Goal: Transaction & Acquisition: Purchase product/service

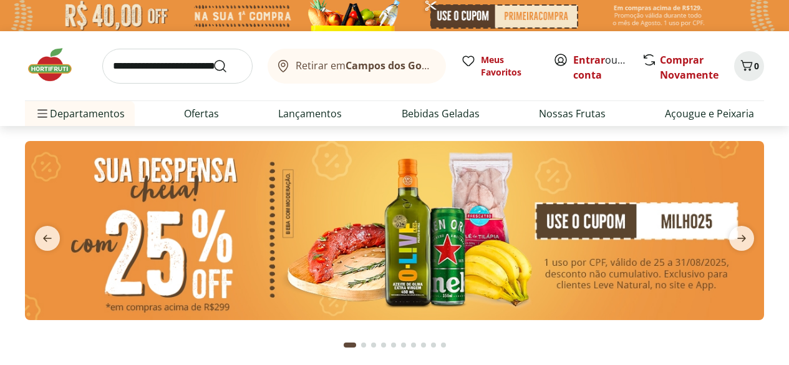
click at [304, 62] on span "Retirar em Campos dos Goytacazes/[GEOGRAPHIC_DATA]" at bounding box center [365, 65] width 138 height 11
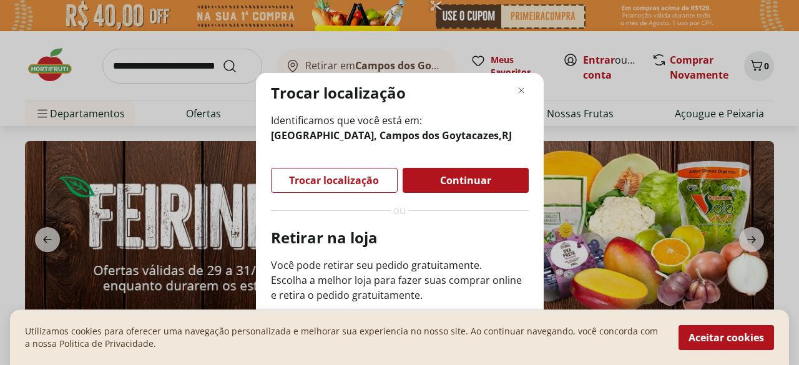
click at [337, 172] on div "Trocar localização" at bounding box center [333, 180] width 125 height 24
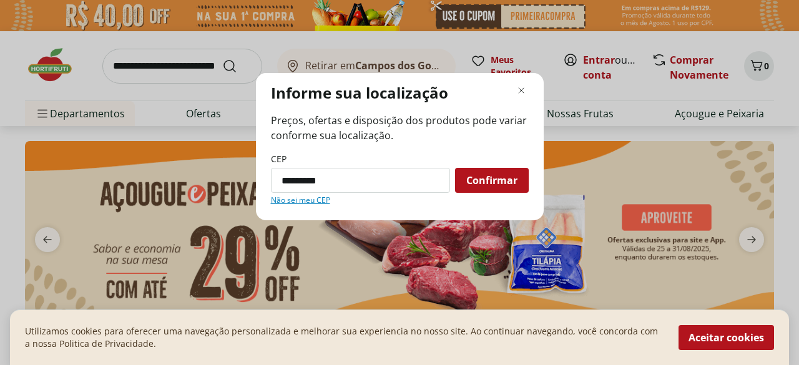
click at [308, 203] on link "Não sei meu CEP" at bounding box center [300, 200] width 59 height 10
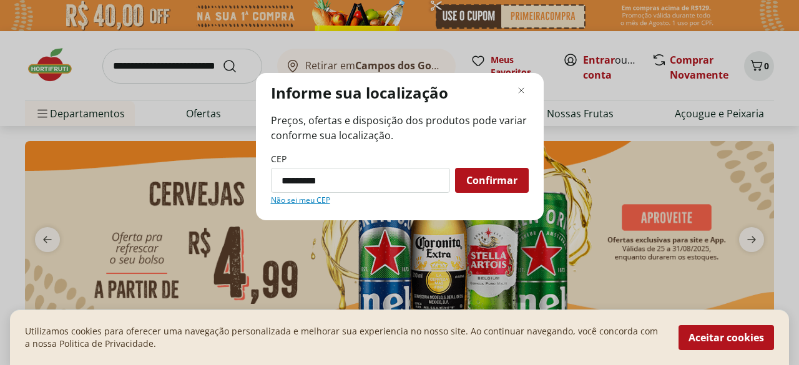
paste input "Modal de regionalização"
type input "*********"
click at [491, 176] on span "Confirmar" at bounding box center [491, 180] width 51 height 10
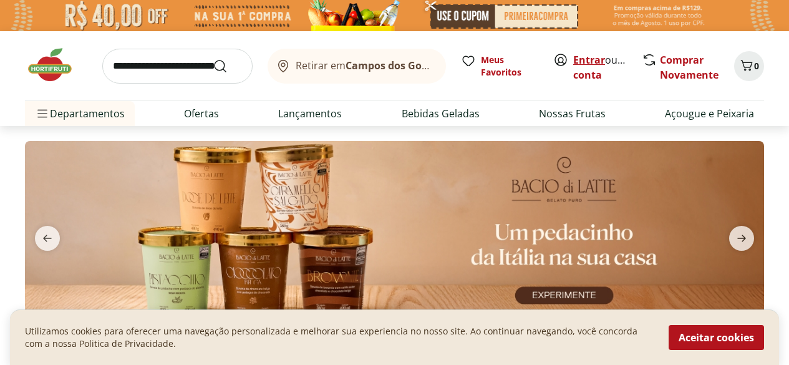
click at [589, 58] on link "Entrar" at bounding box center [589, 60] width 32 height 14
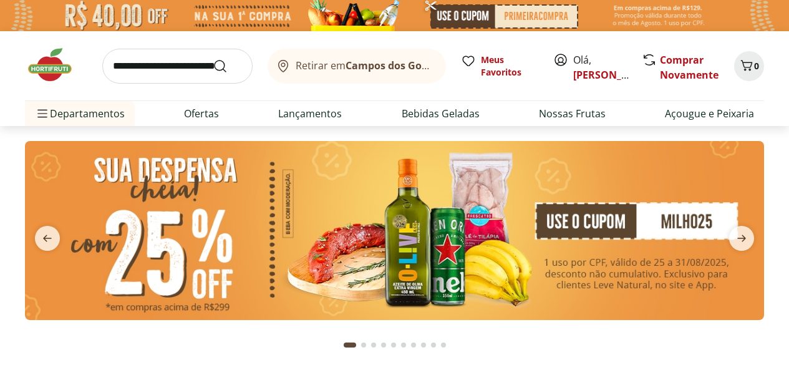
click at [303, 65] on span "Retirar em Campos dos Goytacazes/[GEOGRAPHIC_DATA]" at bounding box center [365, 65] width 138 height 11
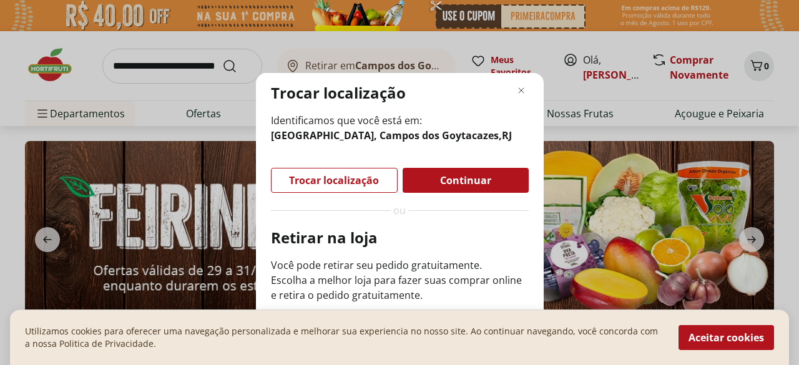
click at [705, 324] on div "Utilizamos cookies para oferecer uma navegação personalizada e melhorar sua exp…" at bounding box center [399, 337] width 779 height 56
click at [702, 333] on button "Aceitar cookies" at bounding box center [725, 337] width 95 height 25
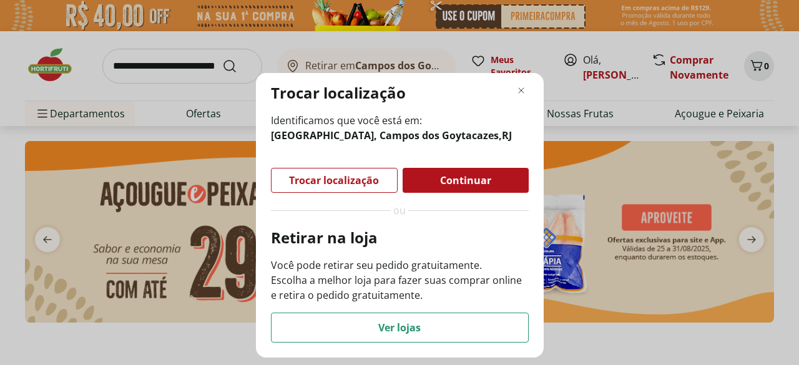
click at [345, 178] on span "Trocar localização" at bounding box center [334, 180] width 90 height 10
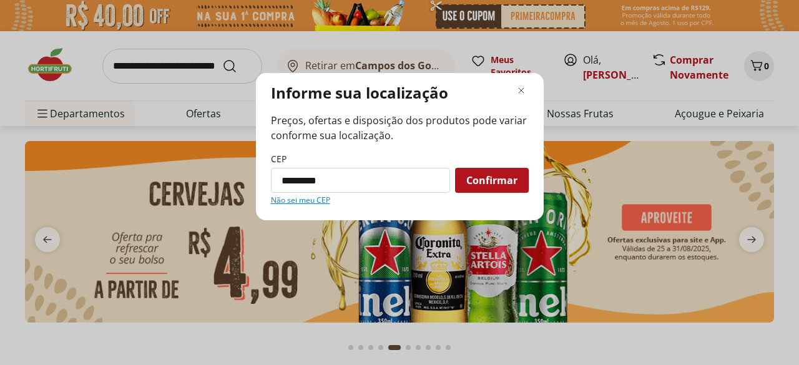
click at [509, 182] on span "Confirmar" at bounding box center [491, 180] width 51 height 10
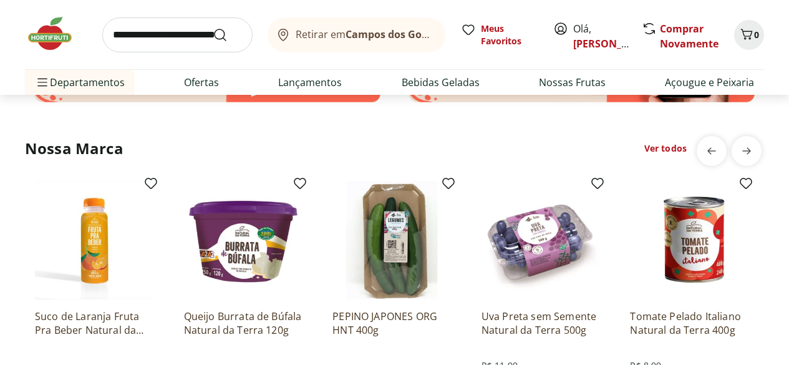
scroll to position [2246, 0]
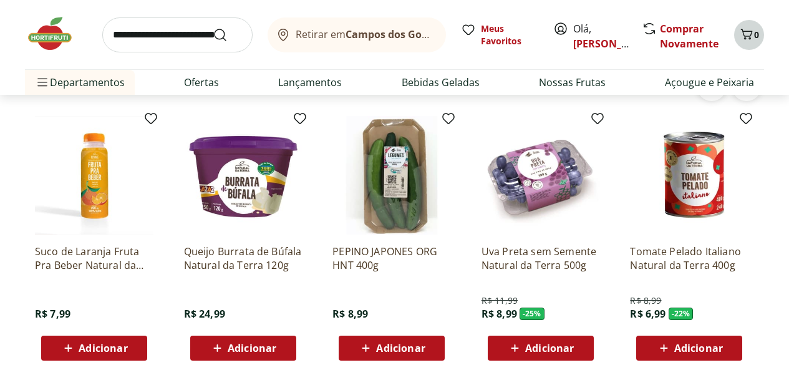
click at [746, 35] on icon "Carrinho" at bounding box center [746, 34] width 15 height 15
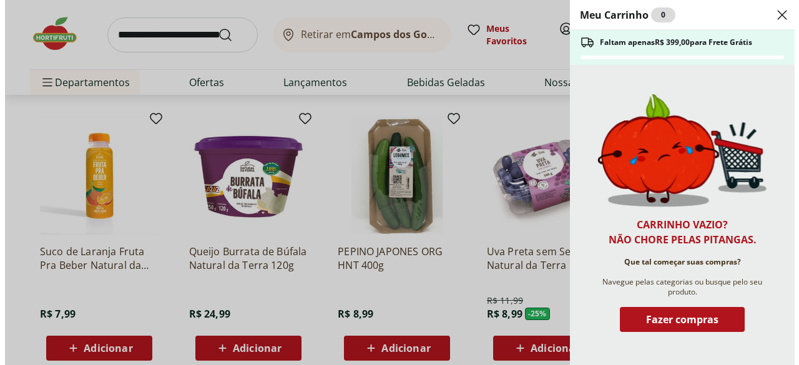
scroll to position [2251, 0]
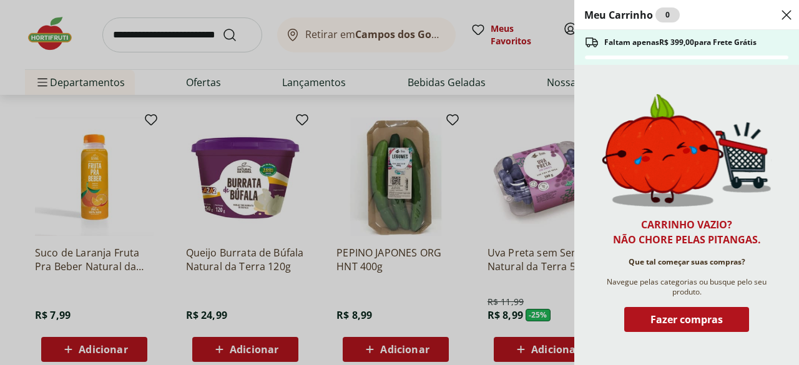
click at [786, 14] on icon "Close" at bounding box center [786, 14] width 15 height 15
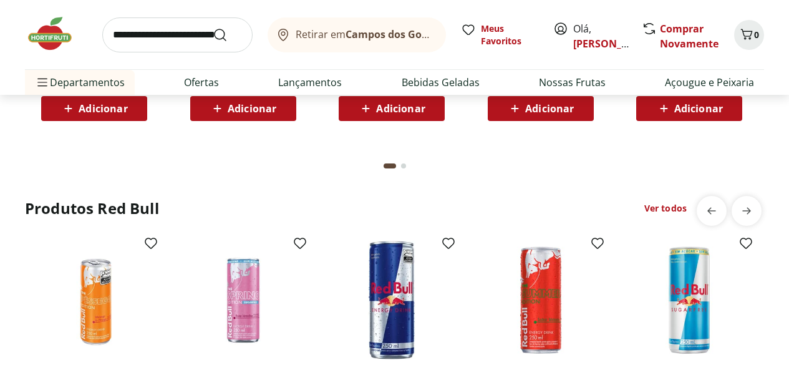
scroll to position [2932, 0]
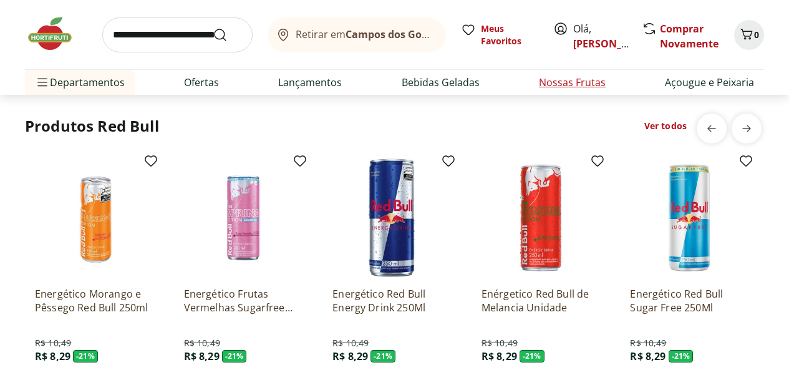
click at [574, 84] on link "Nossas Frutas" at bounding box center [572, 82] width 67 height 15
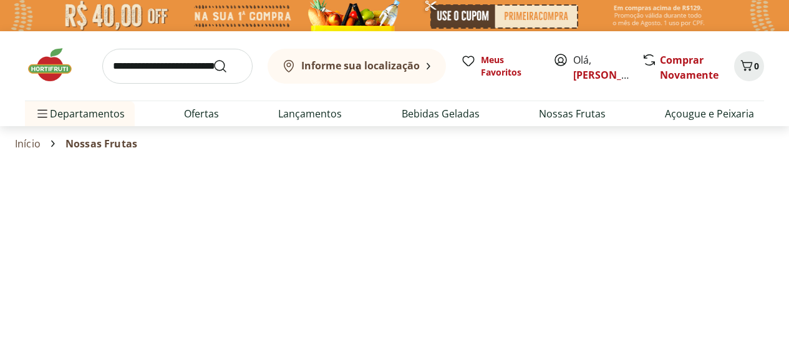
select select "**********"
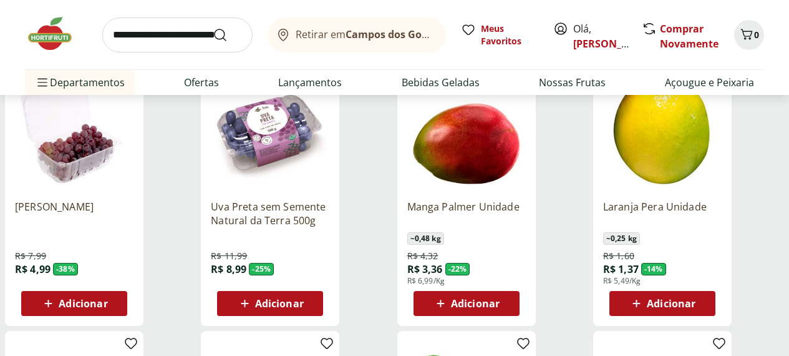
scroll to position [187, 0]
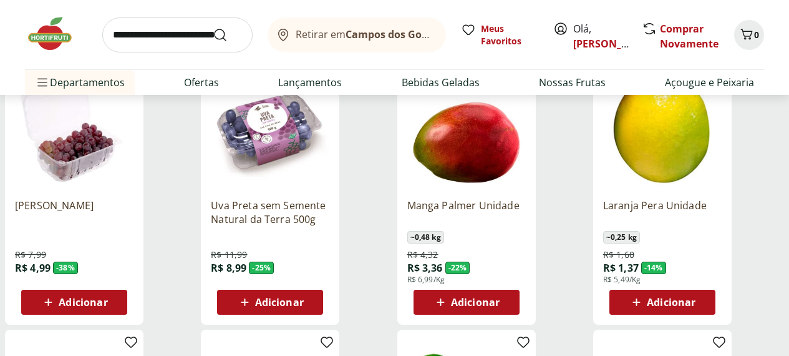
click at [304, 297] on span "Adicionar" at bounding box center [279, 302] width 49 height 10
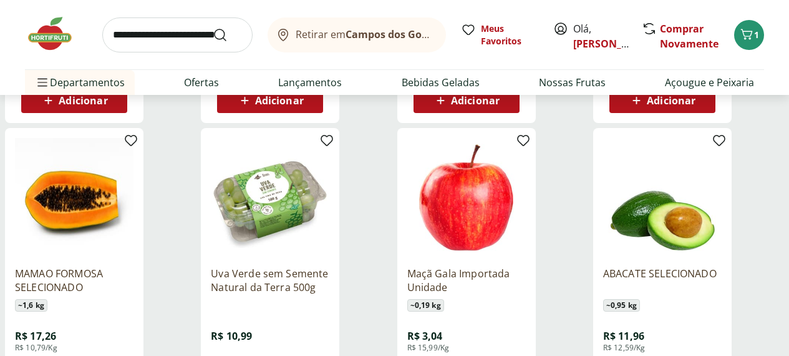
scroll to position [686, 0]
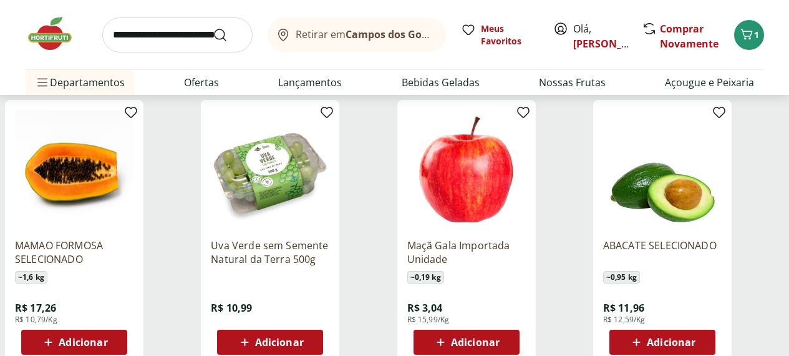
click at [107, 337] on span "Adicionar" at bounding box center [83, 342] width 49 height 10
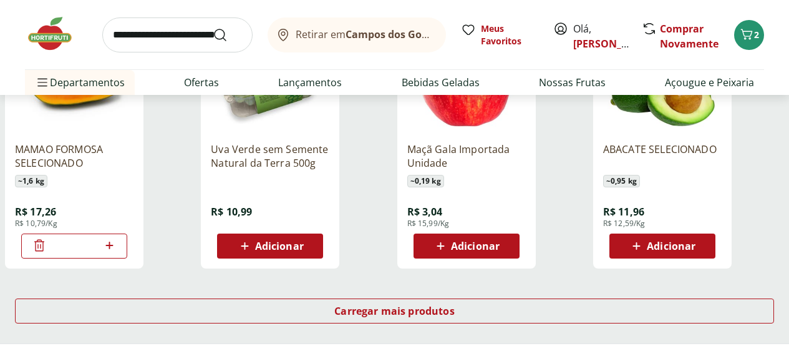
scroll to position [811, 0]
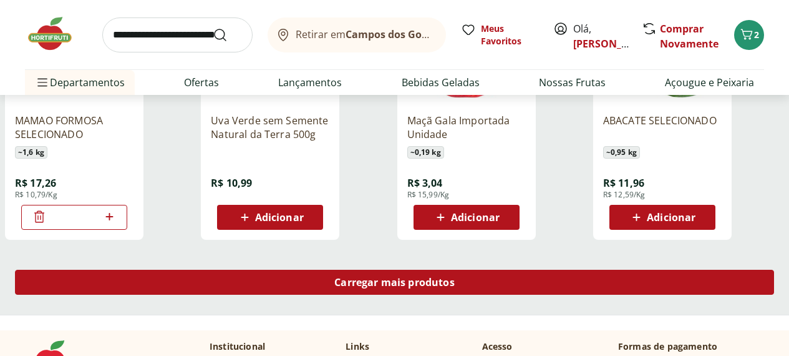
click at [455, 277] on span "Carregar mais produtos" at bounding box center [394, 282] width 120 height 10
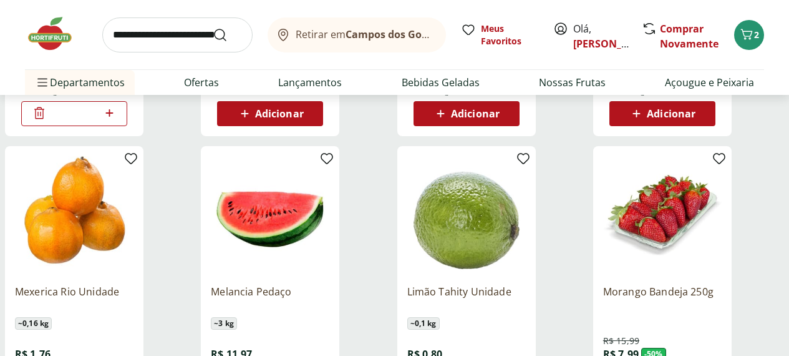
scroll to position [936, 0]
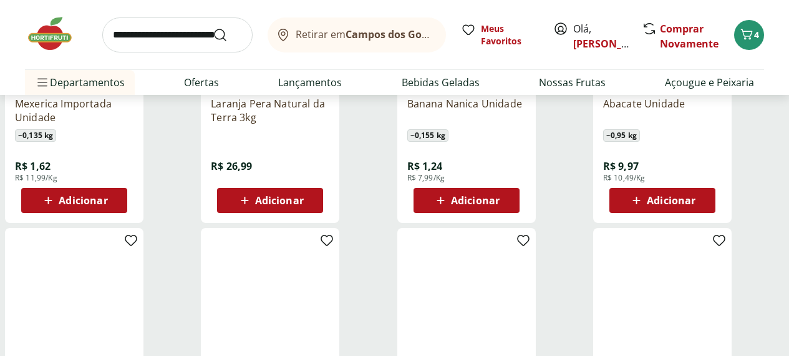
scroll to position [1372, 0]
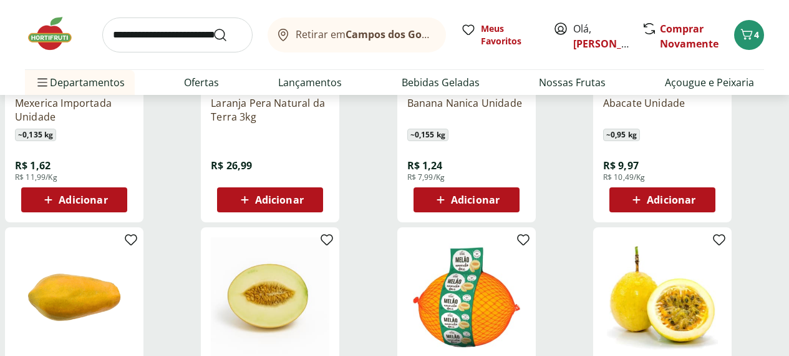
click at [107, 195] on span "Adicionar" at bounding box center [83, 200] width 49 height 10
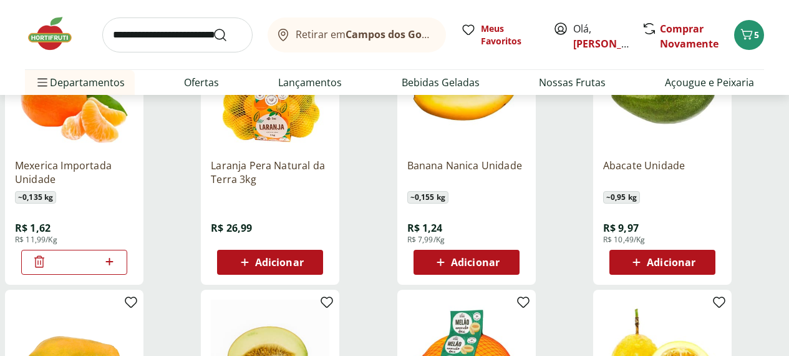
scroll to position [1248, 0]
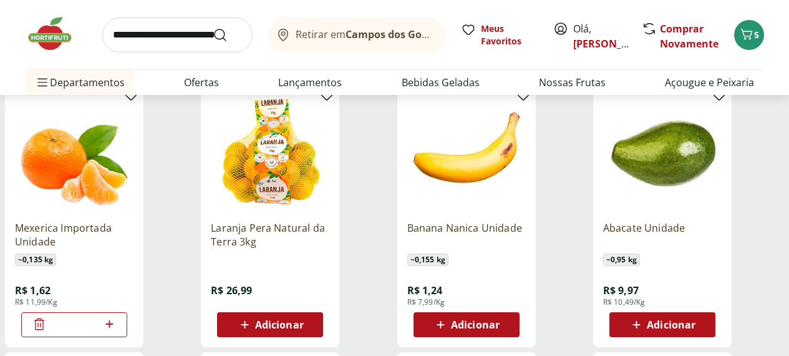
click at [117, 316] on icon at bounding box center [110, 323] width 16 height 15
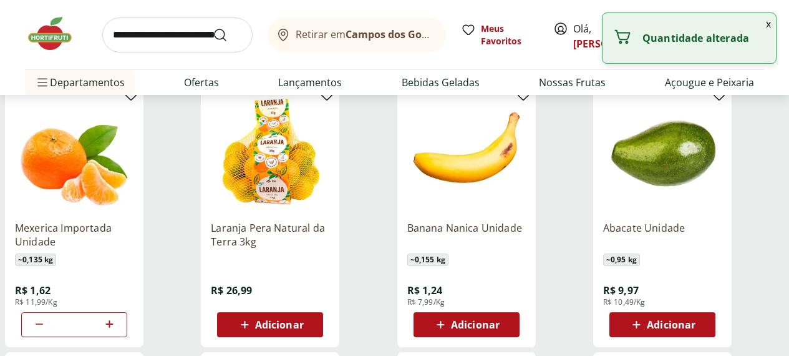
click at [113, 320] on icon at bounding box center [108, 323] width 7 height 7
type input "*"
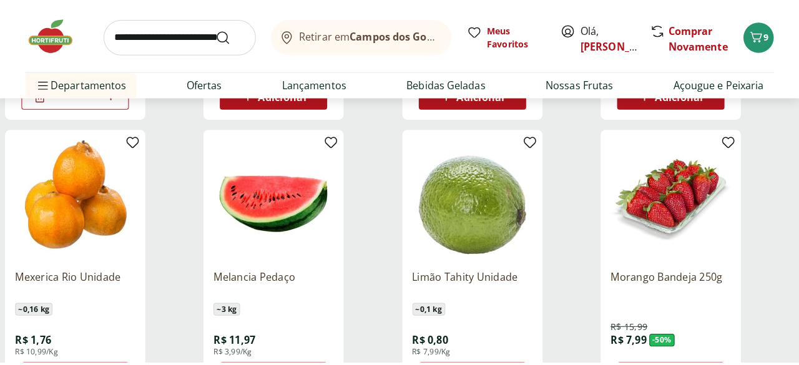
scroll to position [936, 0]
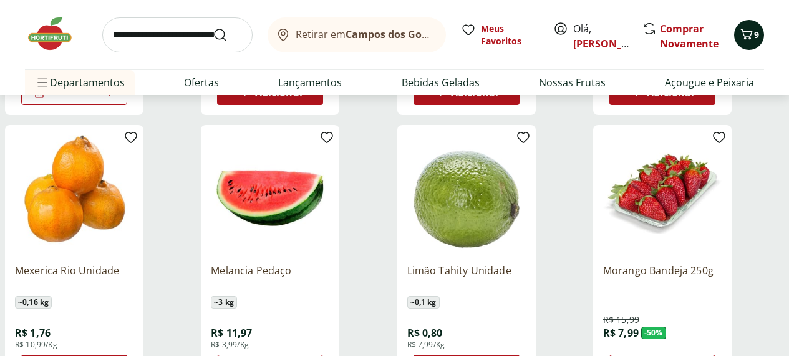
click at [756, 37] on span "9" at bounding box center [756, 35] width 5 height 12
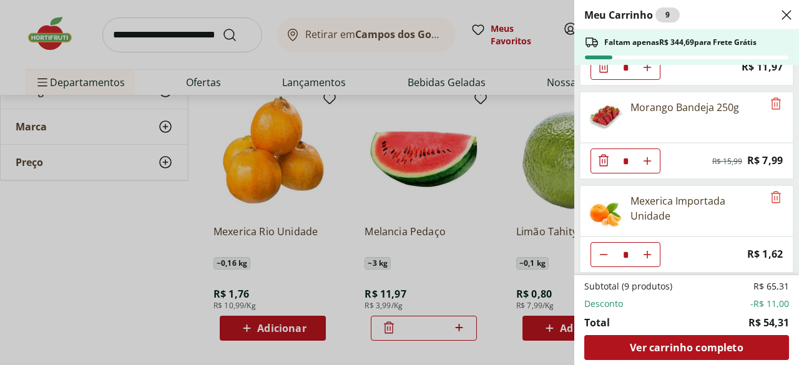
scroll to position [263, 0]
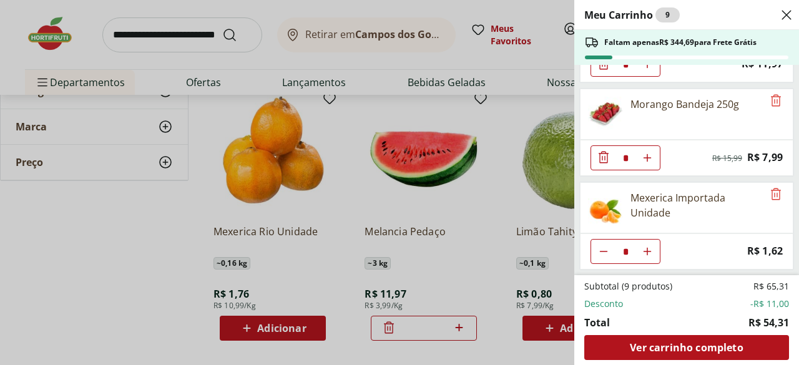
click at [711, 249] on div "* Price: R$ 1,62" at bounding box center [686, 251] width 213 height 36
click at [466, 195] on div "Meu Carrinho 9 Faltam apenas R$ 344,69 para Frete Grátis Uva Preta sem Semente …" at bounding box center [399, 182] width 799 height 365
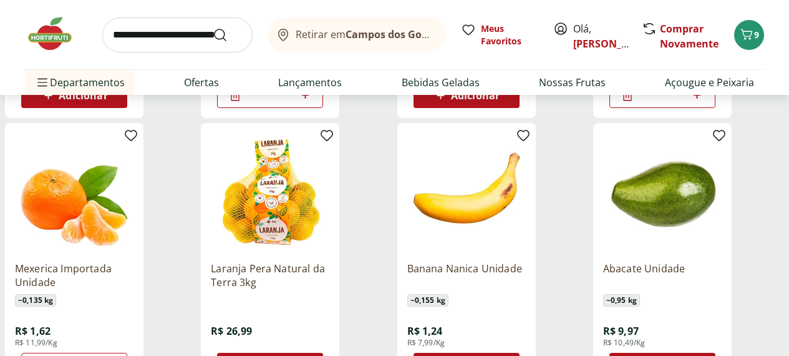
scroll to position [1310, 0]
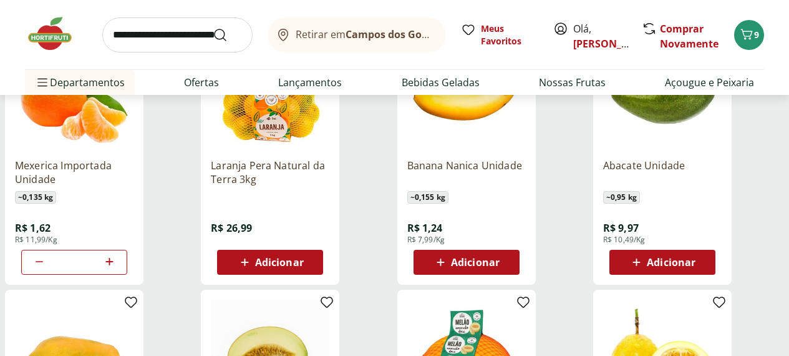
click at [251, 256] on ul "Mexerica Rio Unidade ~ 0,16 kg R$ 1,76 R$ 10,99/Kg Adicionar Melancia Pedaço ~ …" at bounding box center [394, 157] width 779 height 814
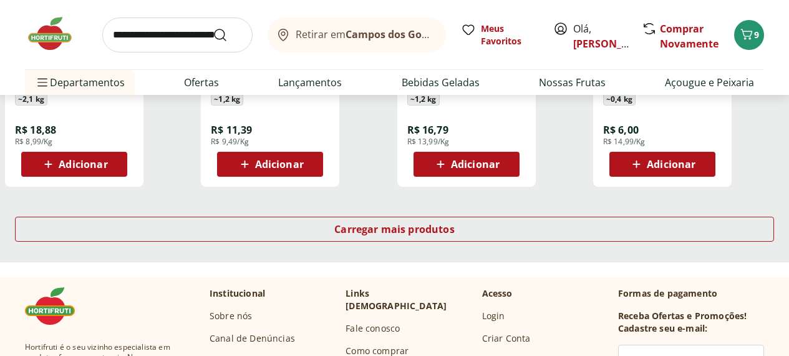
scroll to position [1684, 0]
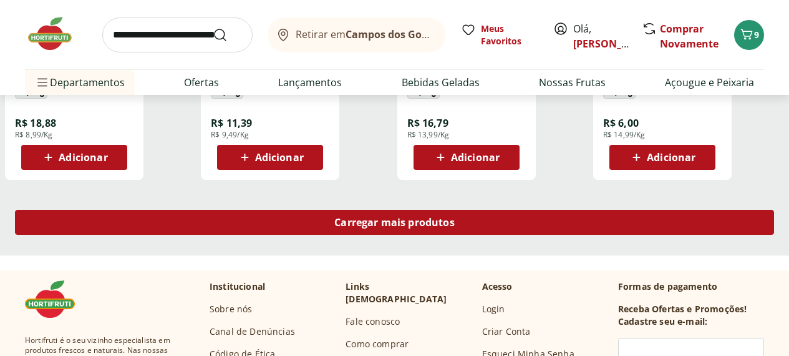
click at [455, 217] on span "Carregar mais produtos" at bounding box center [394, 222] width 120 height 10
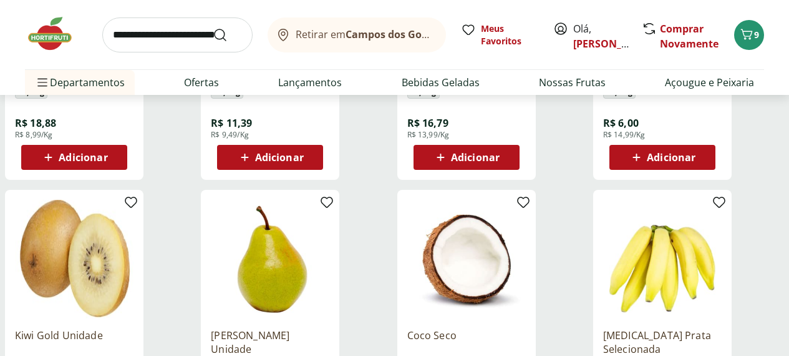
scroll to position [1809, 0]
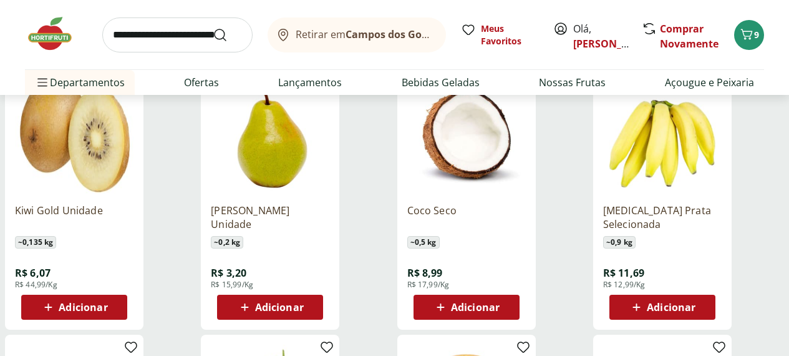
click at [696, 302] on span "Adicionar" at bounding box center [671, 307] width 49 height 10
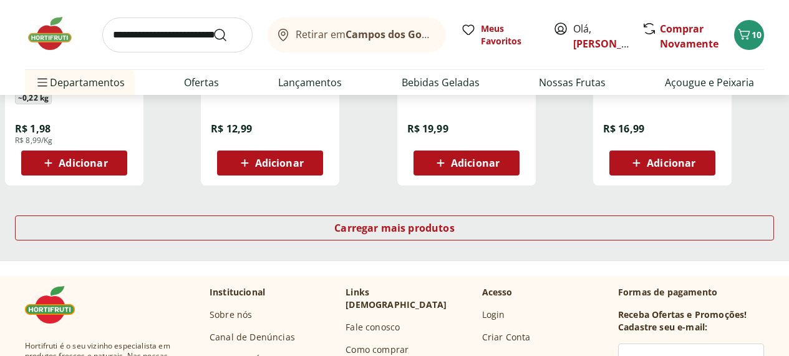
scroll to position [2495, 0]
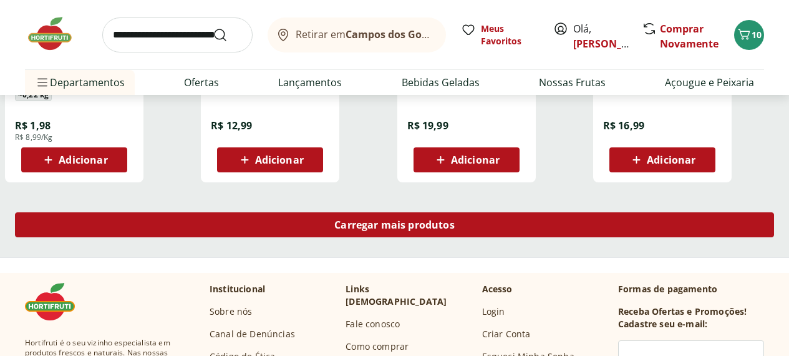
click at [455, 220] on span "Carregar mais produtos" at bounding box center [394, 225] width 120 height 10
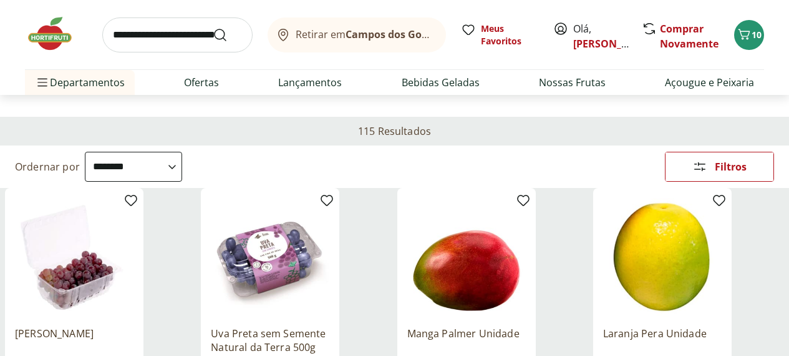
scroll to position [62, 0]
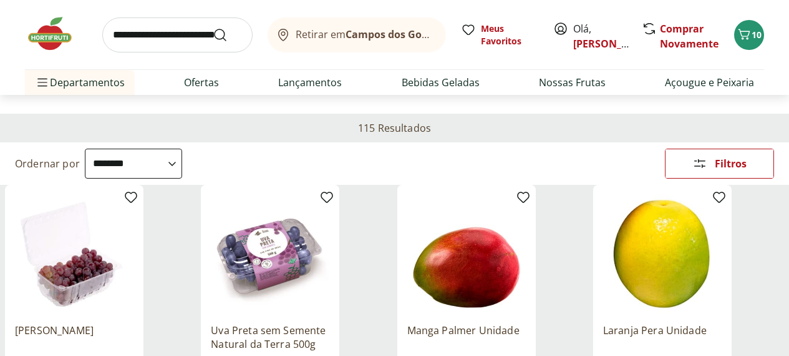
click at [0, 0] on icon at bounding box center [0, 0] width 0 height 0
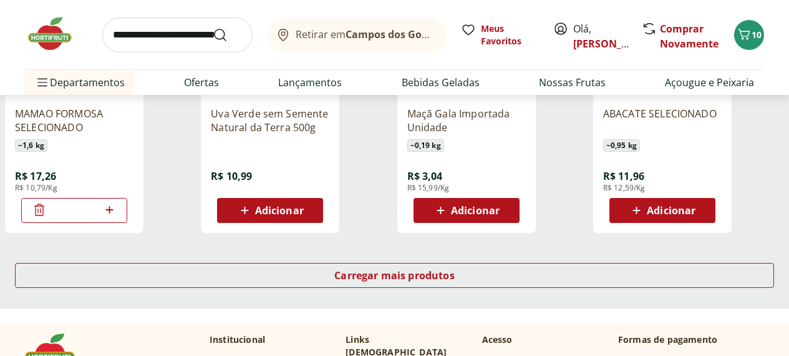
scroll to position [811, 0]
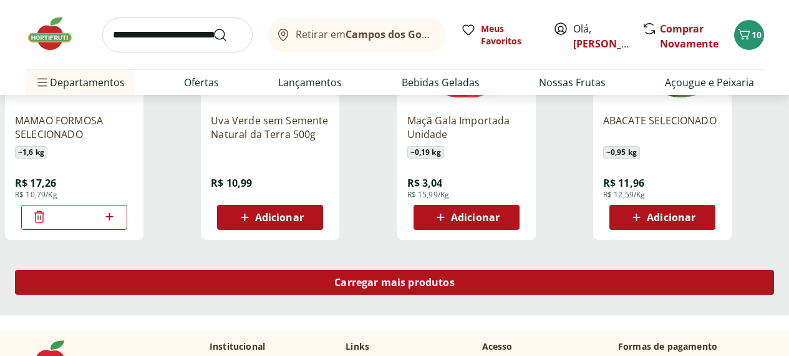
click at [455, 277] on span "Carregar mais produtos" at bounding box center [394, 282] width 120 height 10
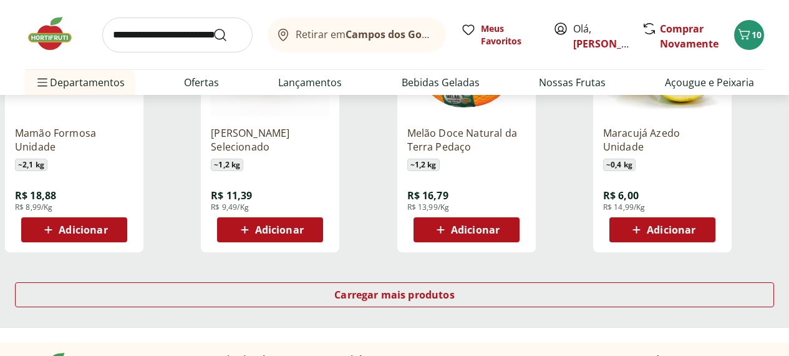
scroll to position [1684, 0]
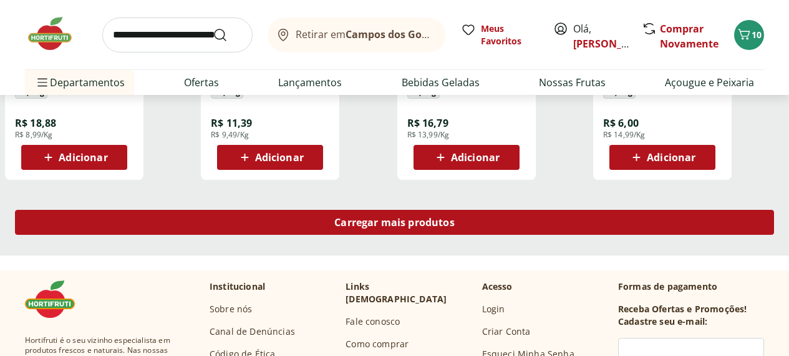
click at [455, 217] on span "Carregar mais produtos" at bounding box center [394, 222] width 120 height 10
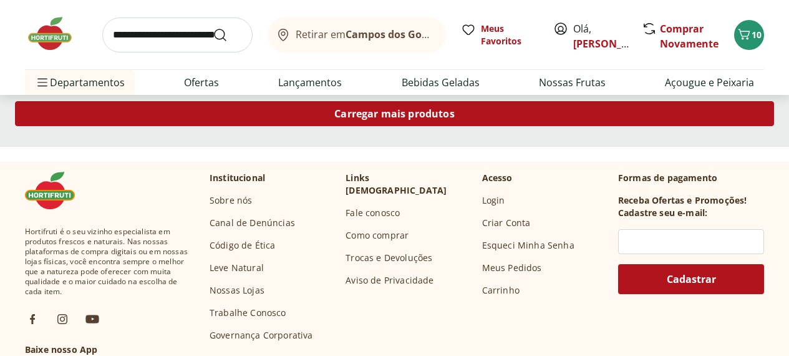
scroll to position [2495, 0]
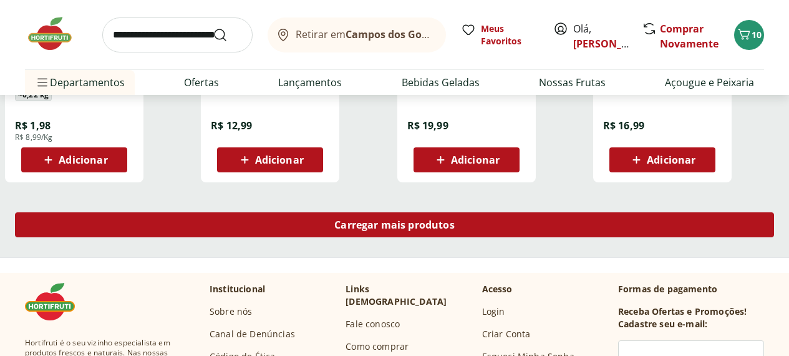
click at [455, 220] on span "Carregar mais produtos" at bounding box center [394, 225] width 120 height 10
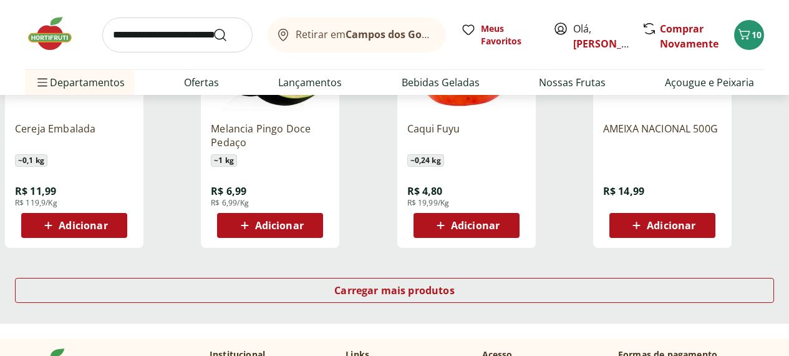
scroll to position [3244, 0]
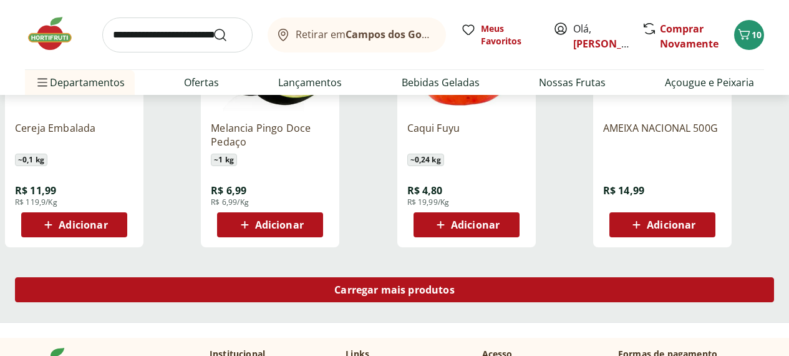
click at [455, 284] on span "Carregar mais produtos" at bounding box center [394, 289] width 120 height 10
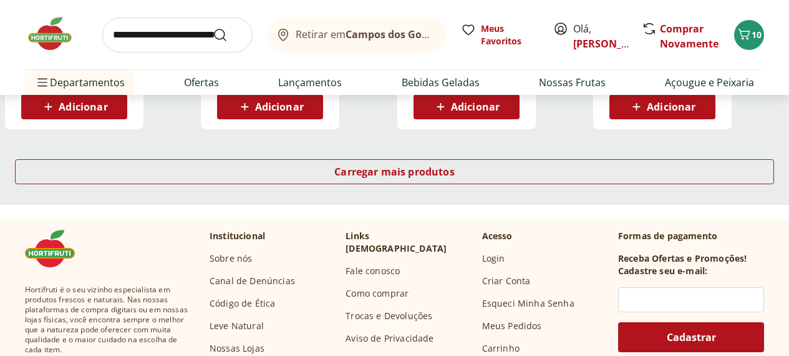
scroll to position [4180, 0]
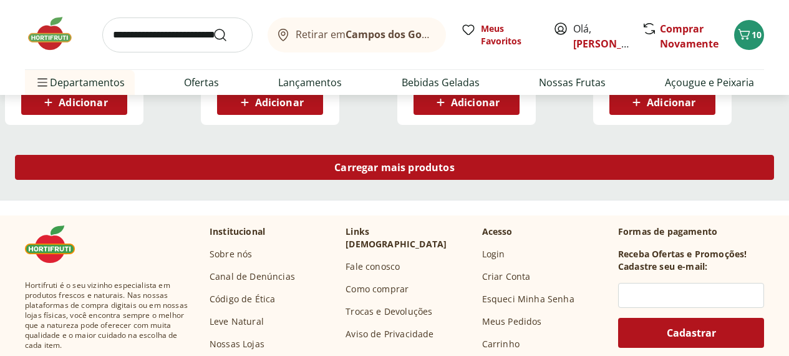
click at [455, 162] on span "Carregar mais produtos" at bounding box center [394, 167] width 120 height 10
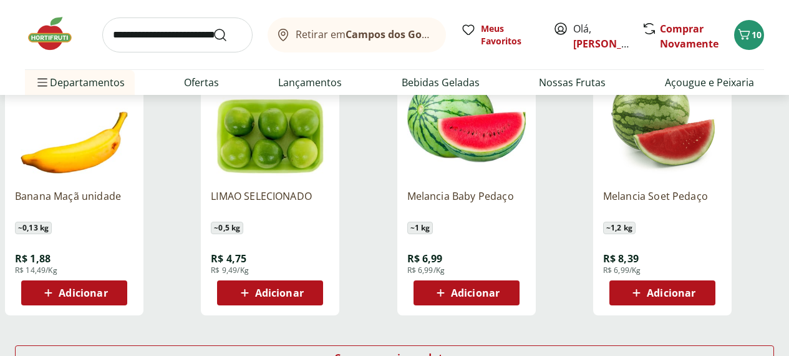
scroll to position [4804, 0]
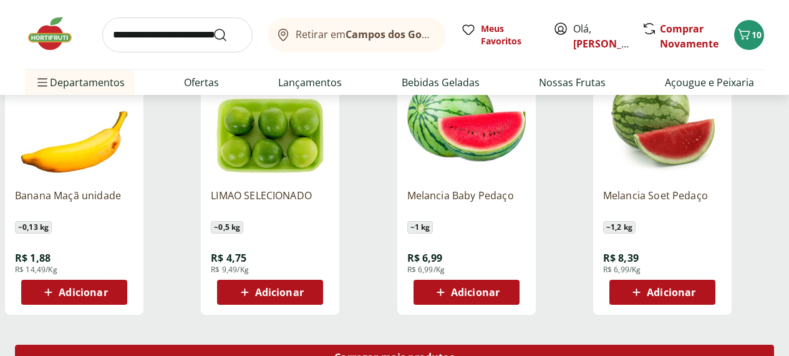
click at [455, 352] on span "Carregar mais produtos" at bounding box center [394, 357] width 120 height 10
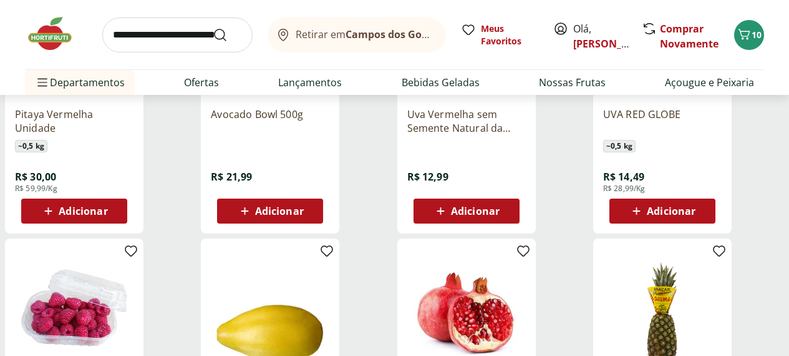
scroll to position [5615, 0]
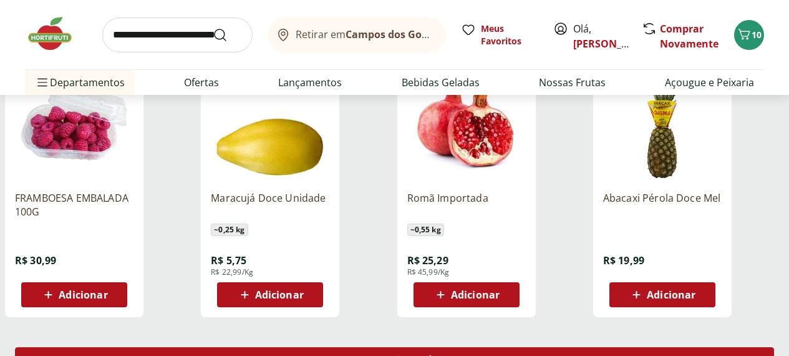
click at [455, 354] on span "Carregar mais produtos" at bounding box center [394, 359] width 120 height 10
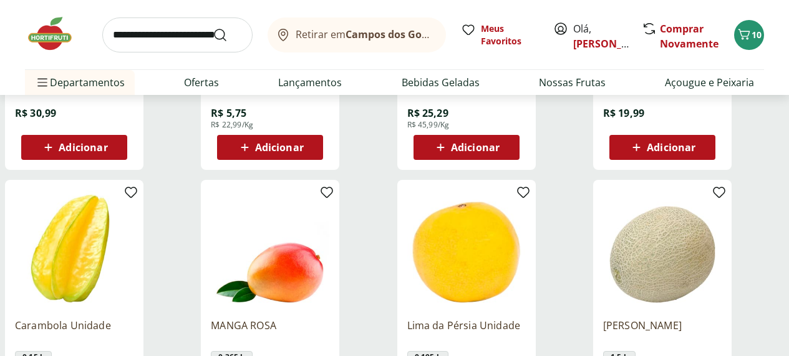
scroll to position [5388, 0]
